Goal: Information Seeking & Learning: Check status

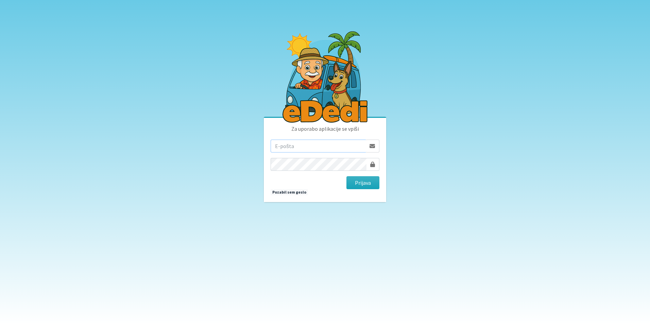
type input "[EMAIL_ADDRESS][DOMAIN_NAME]"
click at [365, 190] on div "Za uporabo aplikacije se vpiši sasapozun@gmail.com Prijava Pozabil sem geslo" at bounding box center [325, 160] width 122 height 84
click at [364, 186] on button "Prijava" at bounding box center [363, 182] width 33 height 13
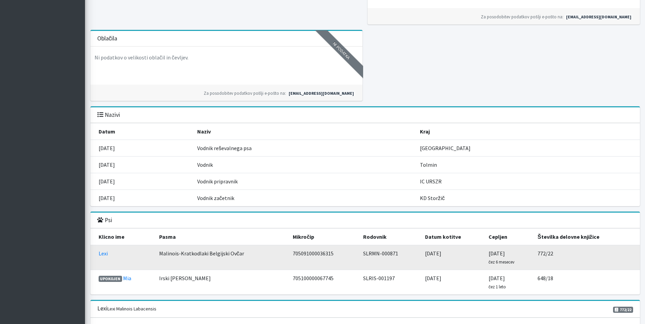
scroll to position [714, 0]
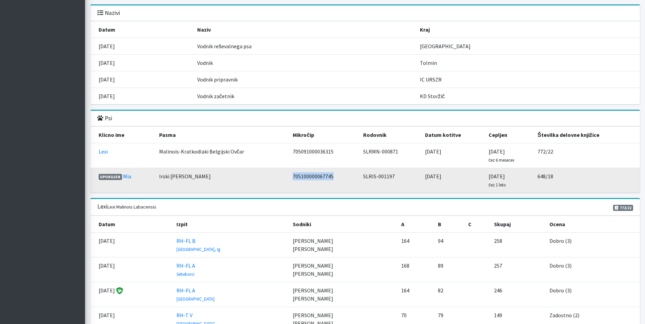
drag, startPoint x: 292, startPoint y: 176, endPoint x: 345, endPoint y: 176, distance: 52.4
click at [345, 176] on td "705100000067745" at bounding box center [324, 180] width 70 height 25
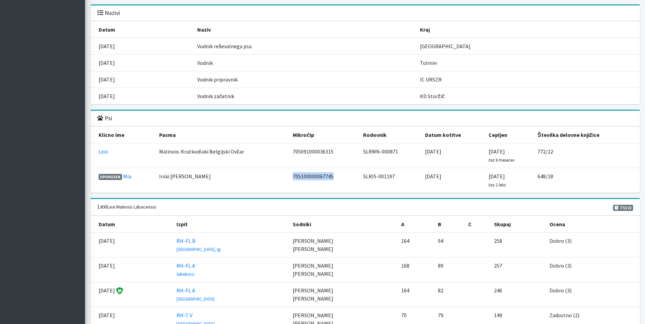
copy td "705100000067745"
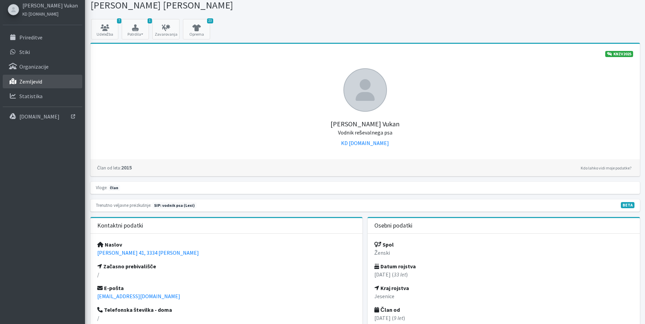
scroll to position [0, 0]
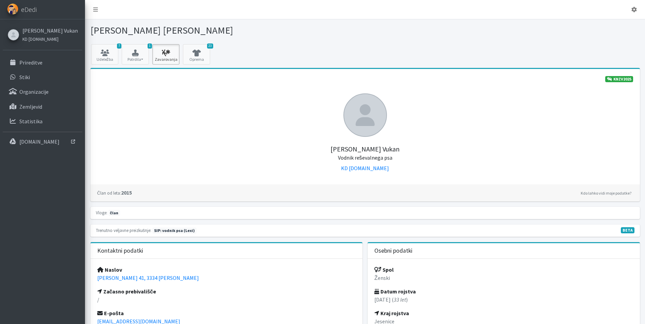
click at [160, 50] on icon at bounding box center [165, 53] width 23 height 7
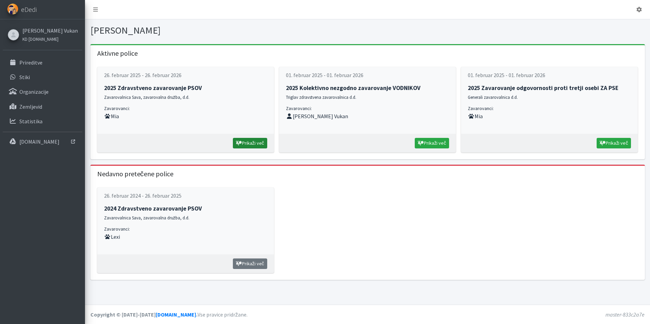
click at [253, 144] on link "Prikaži več" at bounding box center [250, 143] width 34 height 11
click at [537, 88] on strong "2025 Zavarovanje odgovornosti proti tretji osebi ZA PSE" at bounding box center [543, 87] width 151 height 7
click at [606, 142] on link "Prikaži več" at bounding box center [614, 143] width 34 height 11
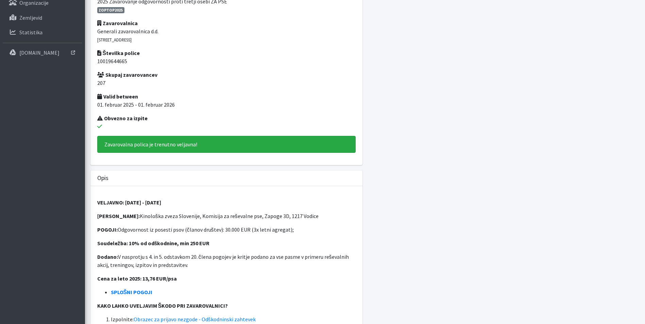
scroll to position [136, 0]
